Goal: Navigation & Orientation: Go to known website

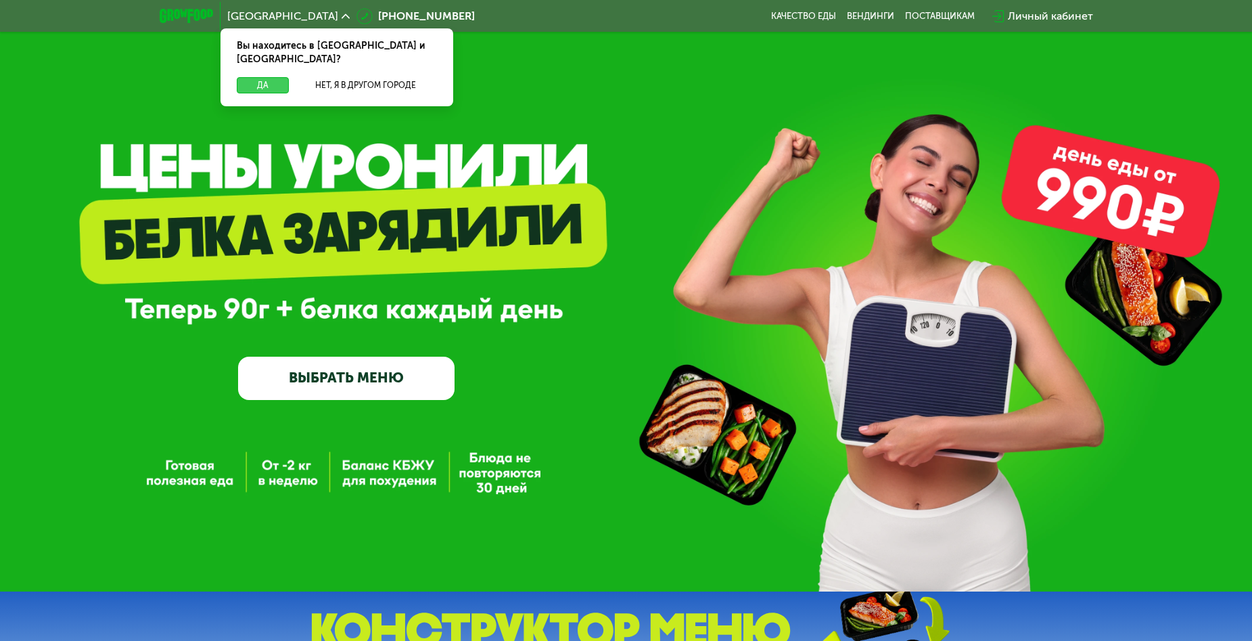
click at [276, 77] on button "Да" at bounding box center [263, 85] width 52 height 16
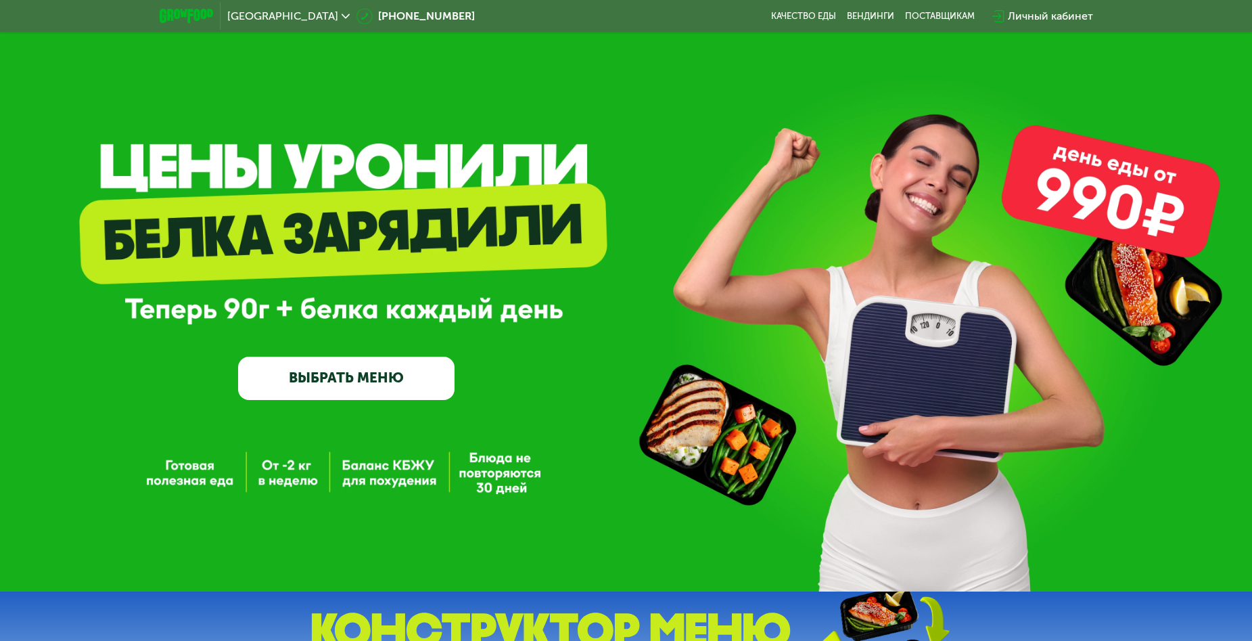
drag, startPoint x: 401, startPoint y: 11, endPoint x: 438, endPoint y: 17, distance: 37.0
click at [414, 17] on div "Москва 8 (800) 555-21-78 Качество еды Вендинги поставщикам Личный кабинет" at bounding box center [626, 16] width 947 height 30
click at [467, 16] on div "Москва 8 (800) 555-21-78 Качество еды Вендинги поставщикам Личный кабинет" at bounding box center [626, 16] width 947 height 30
click at [457, 14] on div "Москва 8 (800) 555-21-78 Качество еды Вендинги поставщикам Личный кабинет" at bounding box center [626, 16] width 947 height 30
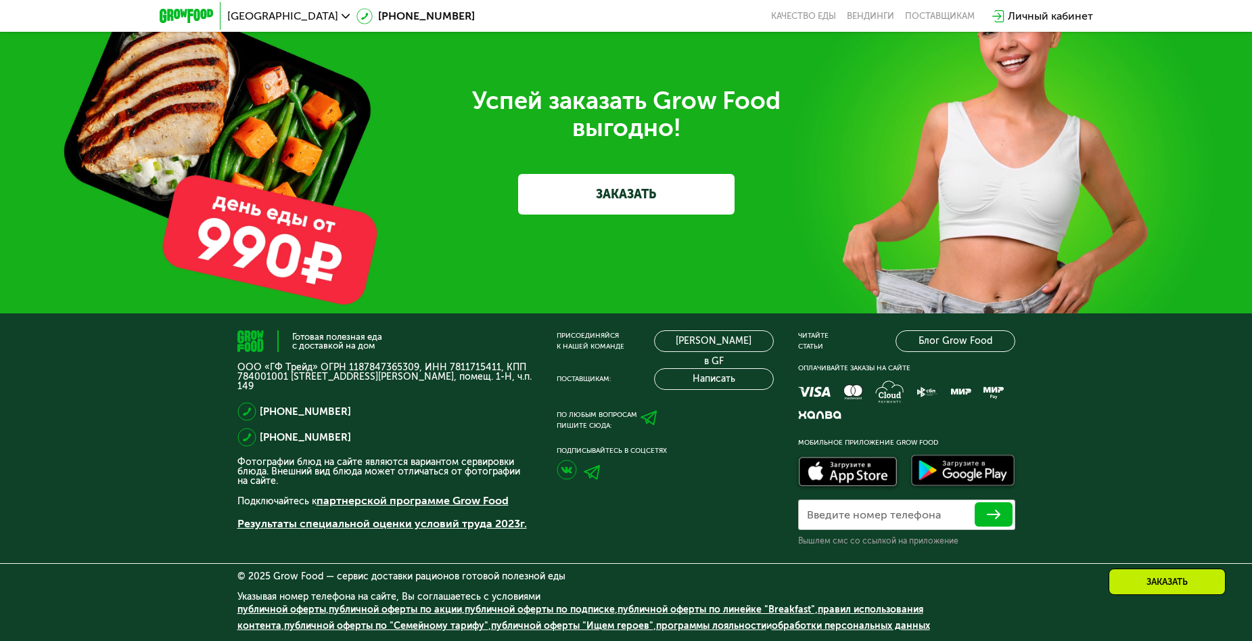
scroll to position [4196, 0]
click at [758, 340] on link "[PERSON_NAME] в GF" at bounding box center [714, 341] width 120 height 22
click at [734, 340] on link "[PERSON_NAME] в GF" at bounding box center [714, 341] width 120 height 22
